Goal: Find contact information: Find contact information

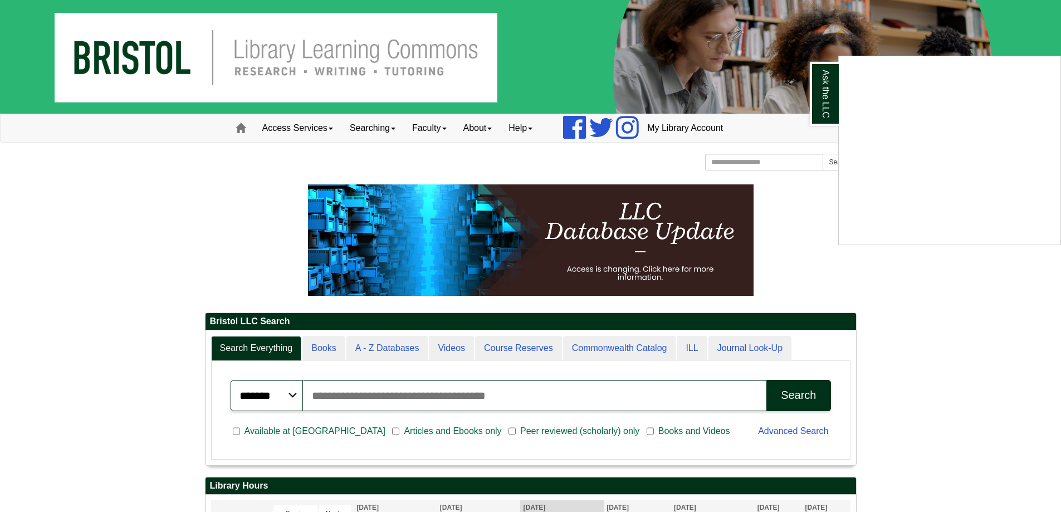
click at [540, 129] on div "Ask the LLC" at bounding box center [530, 256] width 1061 height 512
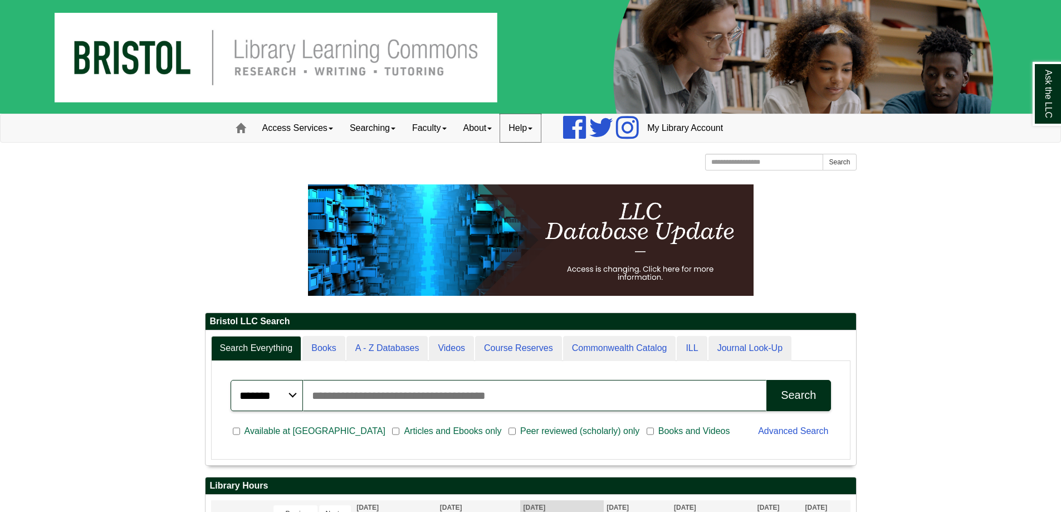
click at [532, 128] on span at bounding box center [530, 129] width 4 height 2
click at [501, 131] on link "About" at bounding box center [478, 128] width 46 height 28
click at [504, 177] on link "Staff Directory" at bounding box center [500, 177] width 89 height 13
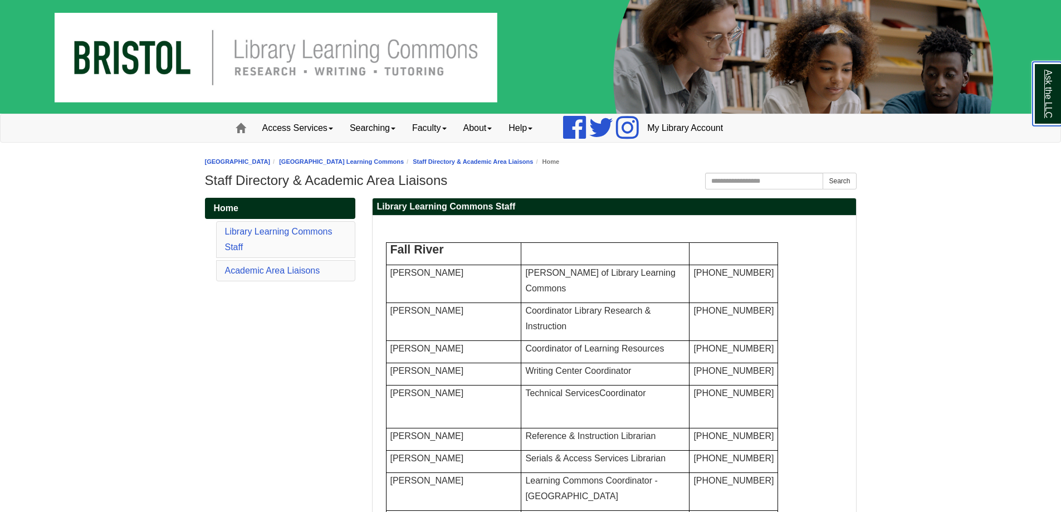
click at [1060, 65] on link "Ask the LLC" at bounding box center [1047, 94] width 29 height 64
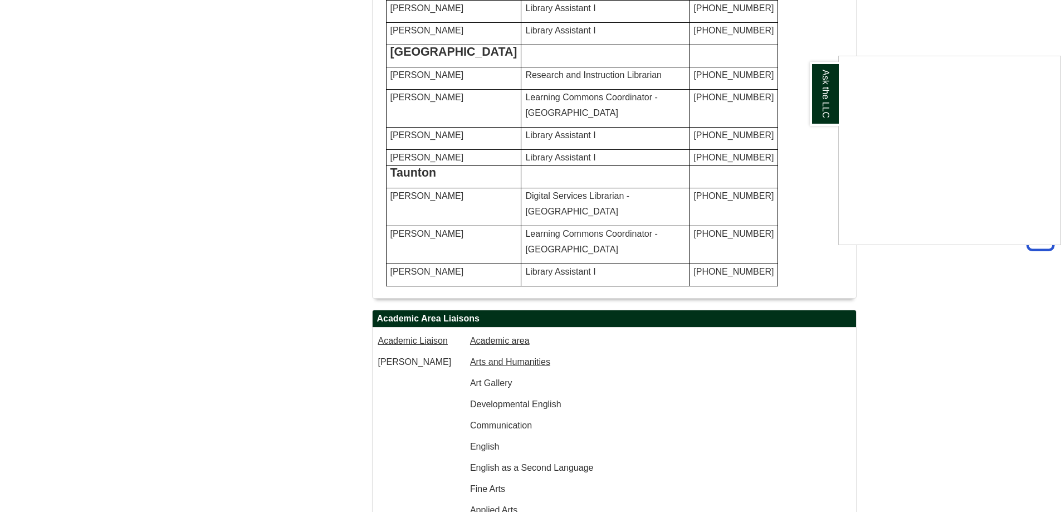
scroll to position [901, 0]
